Goal: Information Seeking & Learning: Learn about a topic

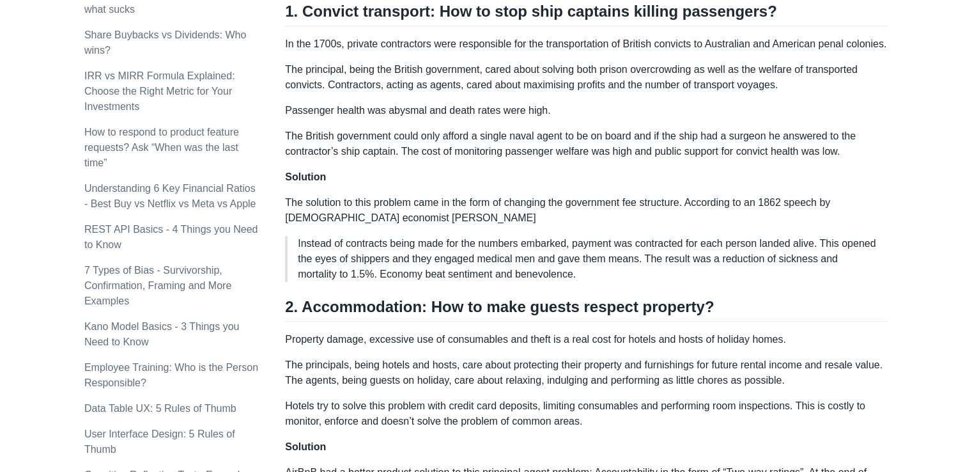
scroll to position [737, 0]
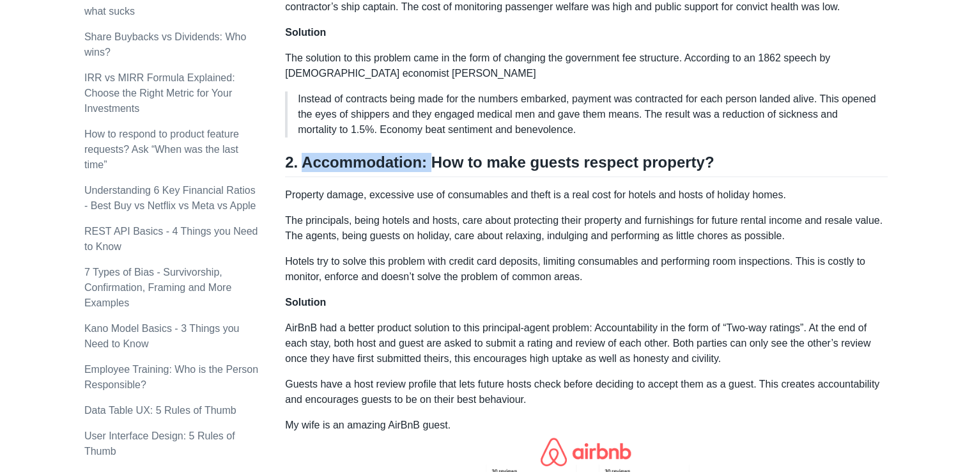
drag, startPoint x: 303, startPoint y: 157, endPoint x: 424, endPoint y: 164, distance: 121.6
click at [424, 164] on h2 "2. Accommodation: How to make guests respect property?" at bounding box center [586, 165] width 602 height 24
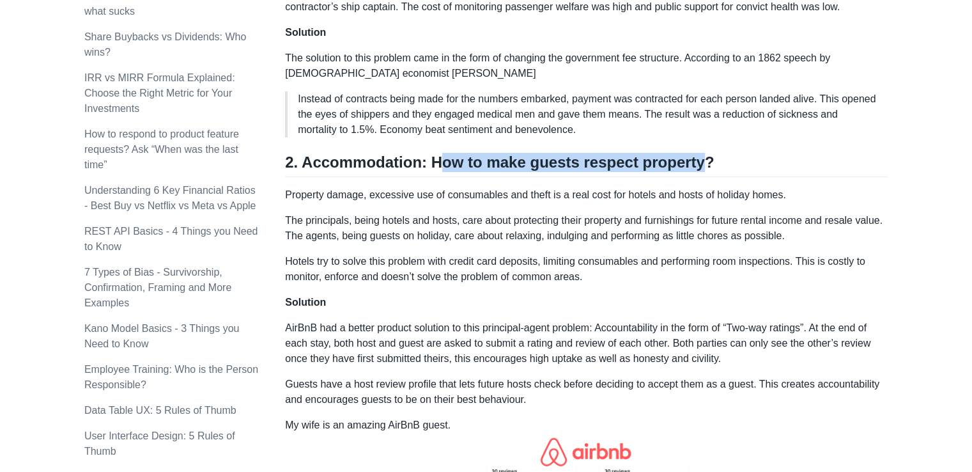
drag, startPoint x: 436, startPoint y: 162, endPoint x: 689, endPoint y: 156, distance: 252.4
click at [689, 156] on h2 "2. Accommodation: How to make guests respect property?" at bounding box center [586, 165] width 602 height 24
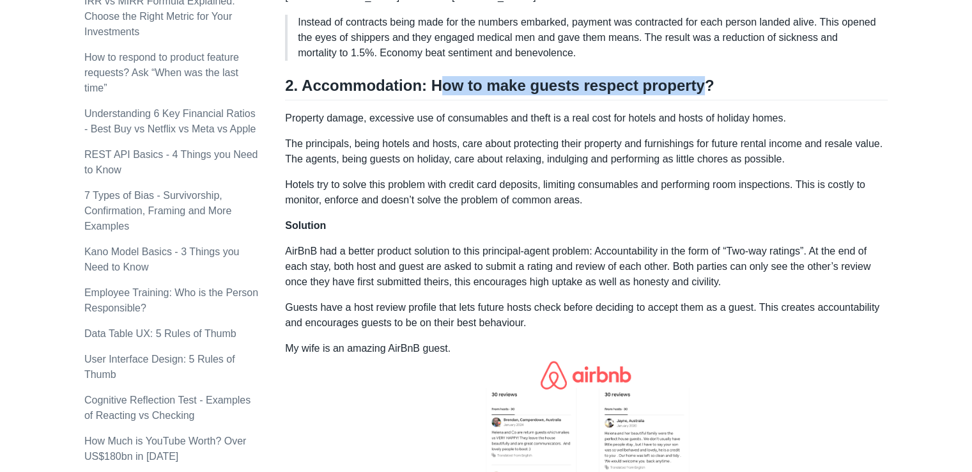
scroll to position [815, 0]
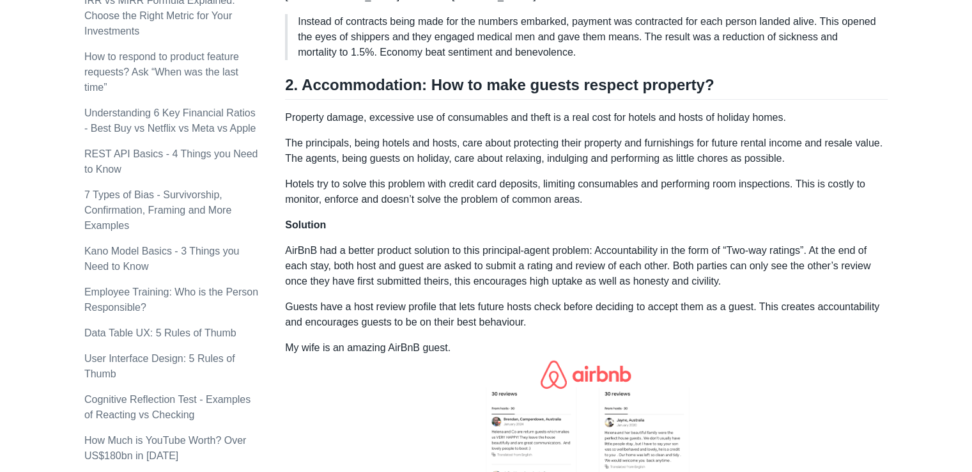
click at [578, 307] on p "Guests have a host review profile that lets future hosts check before deciding …" at bounding box center [586, 314] width 602 height 31
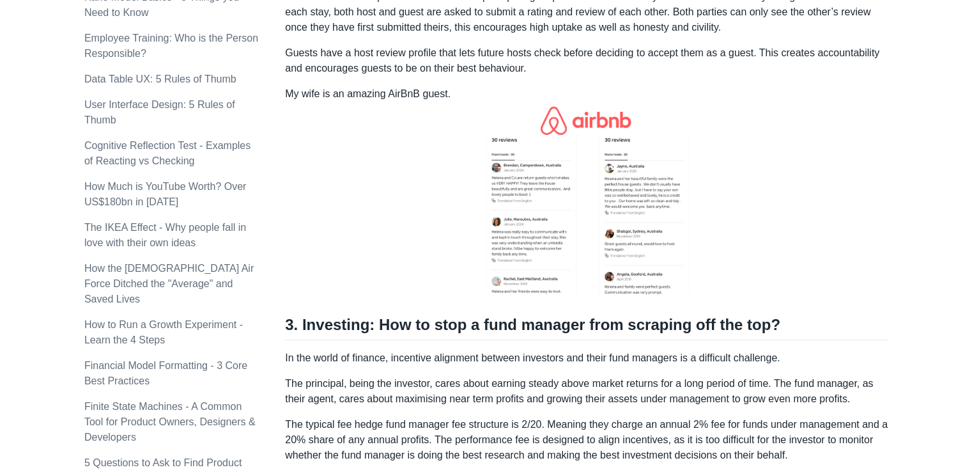
scroll to position [1073, 0]
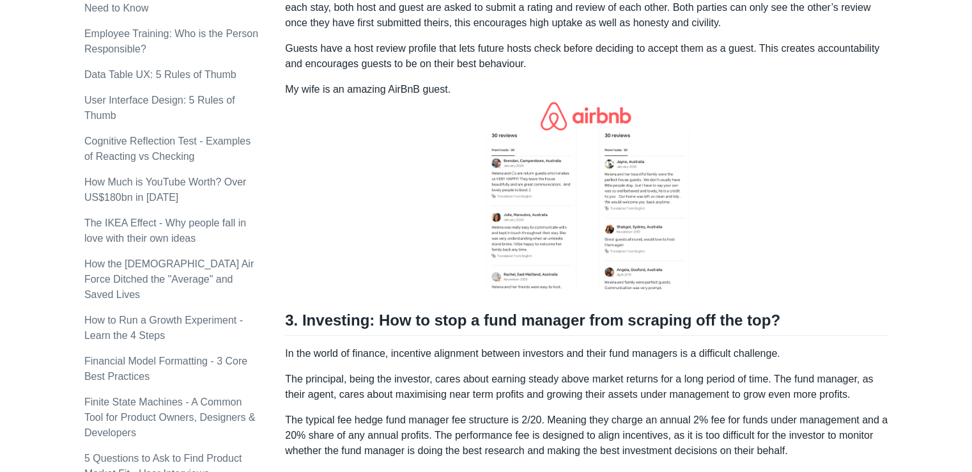
click at [544, 250] on img at bounding box center [586, 196] width 219 height 198
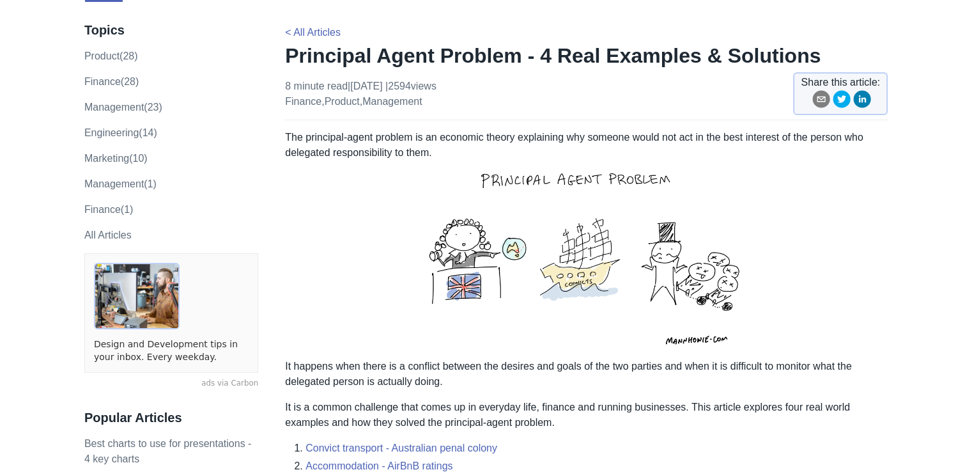
scroll to position [0, 0]
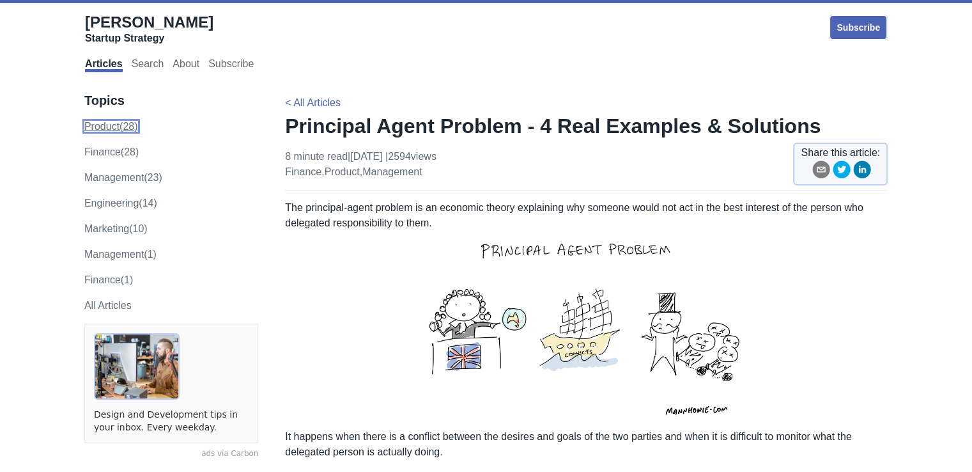
click at [103, 129] on link "product (28)" at bounding box center [111, 126] width 54 height 11
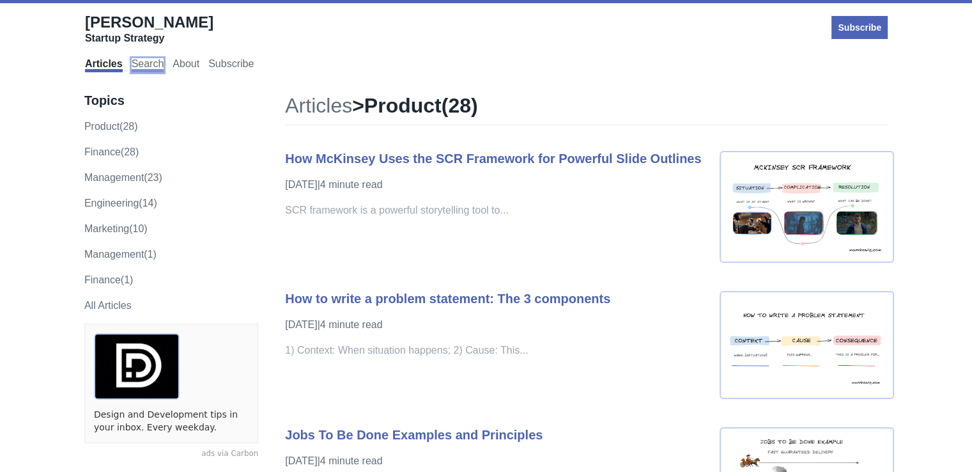
click at [138, 59] on link "Search" at bounding box center [148, 65] width 33 height 14
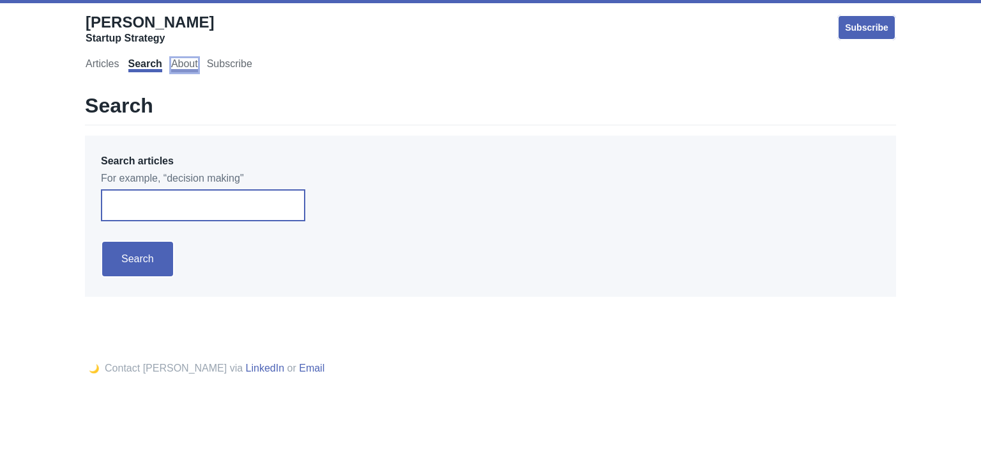
click at [194, 59] on link "About" at bounding box center [184, 65] width 27 height 14
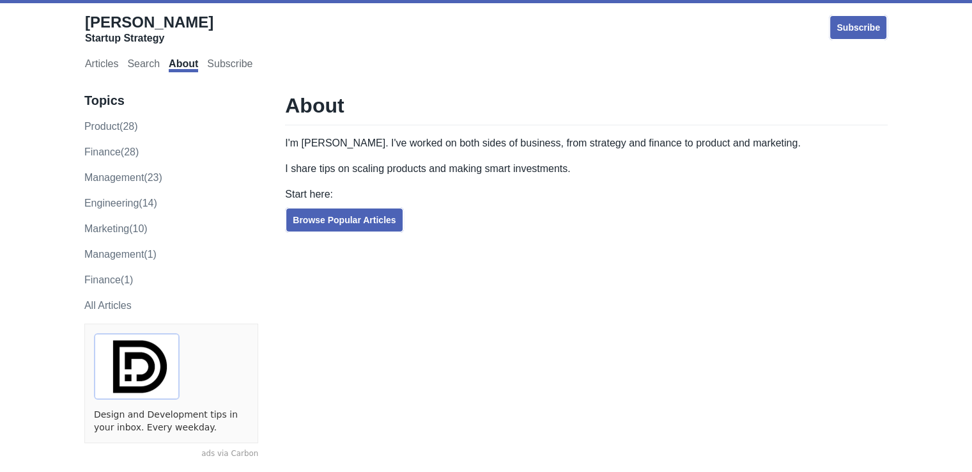
click at [261, 39] on div "Howie Mann Startup Strategy" at bounding box center [219, 32] width 268 height 38
